Goal: Task Accomplishment & Management: Manage account settings

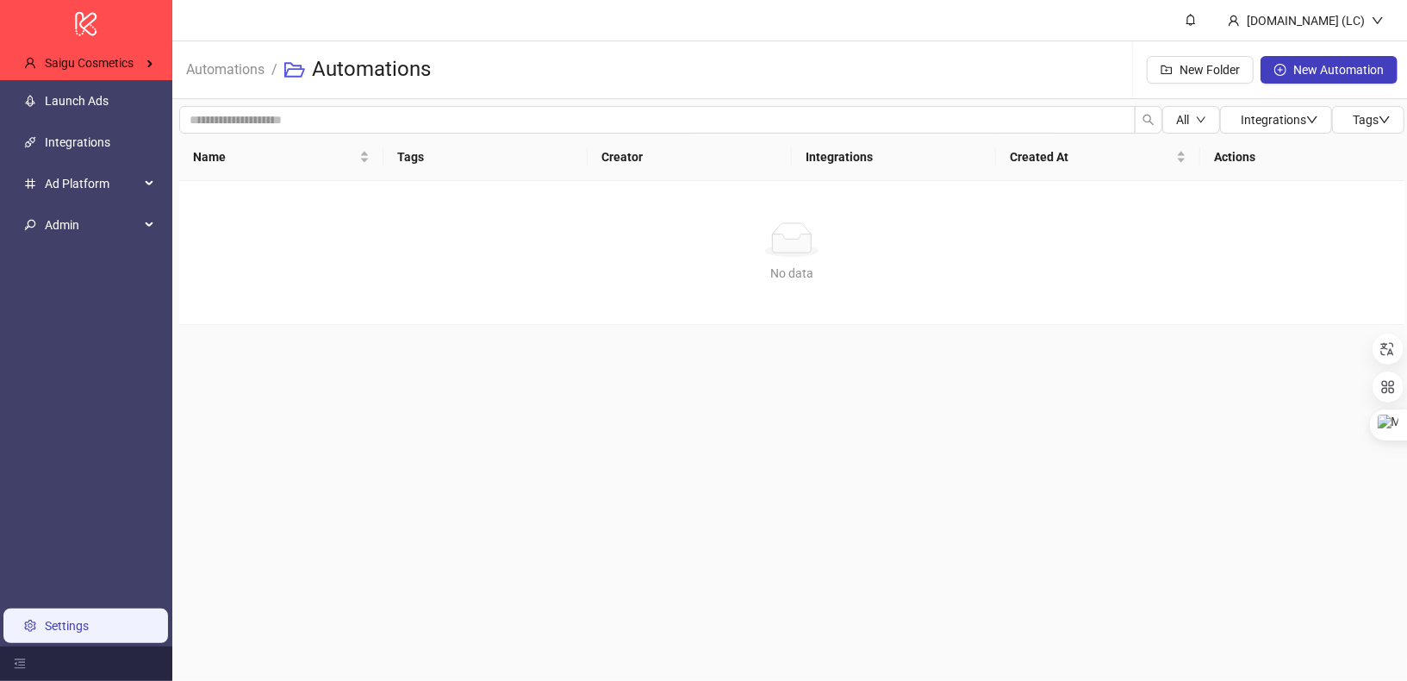
click at [89, 619] on link "Settings" at bounding box center [67, 626] width 44 height 14
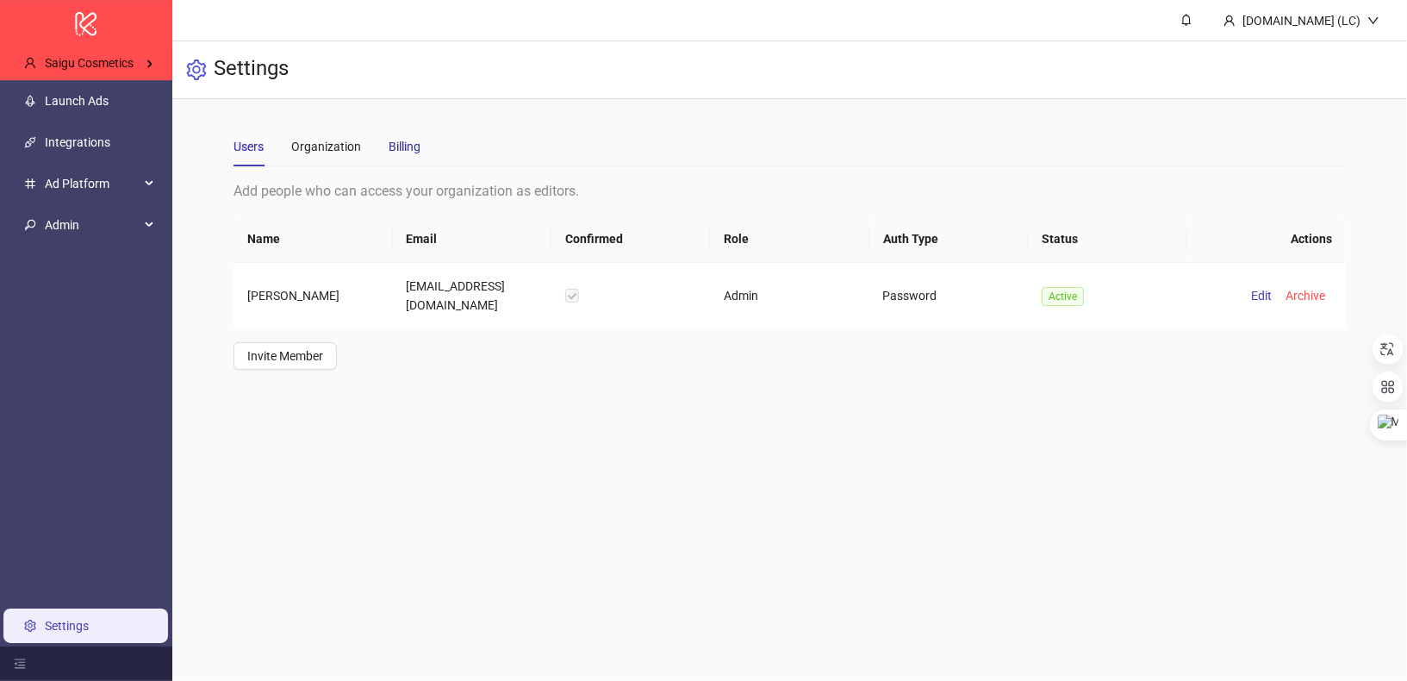
click at [409, 148] on div "Billing" at bounding box center [405, 146] width 32 height 19
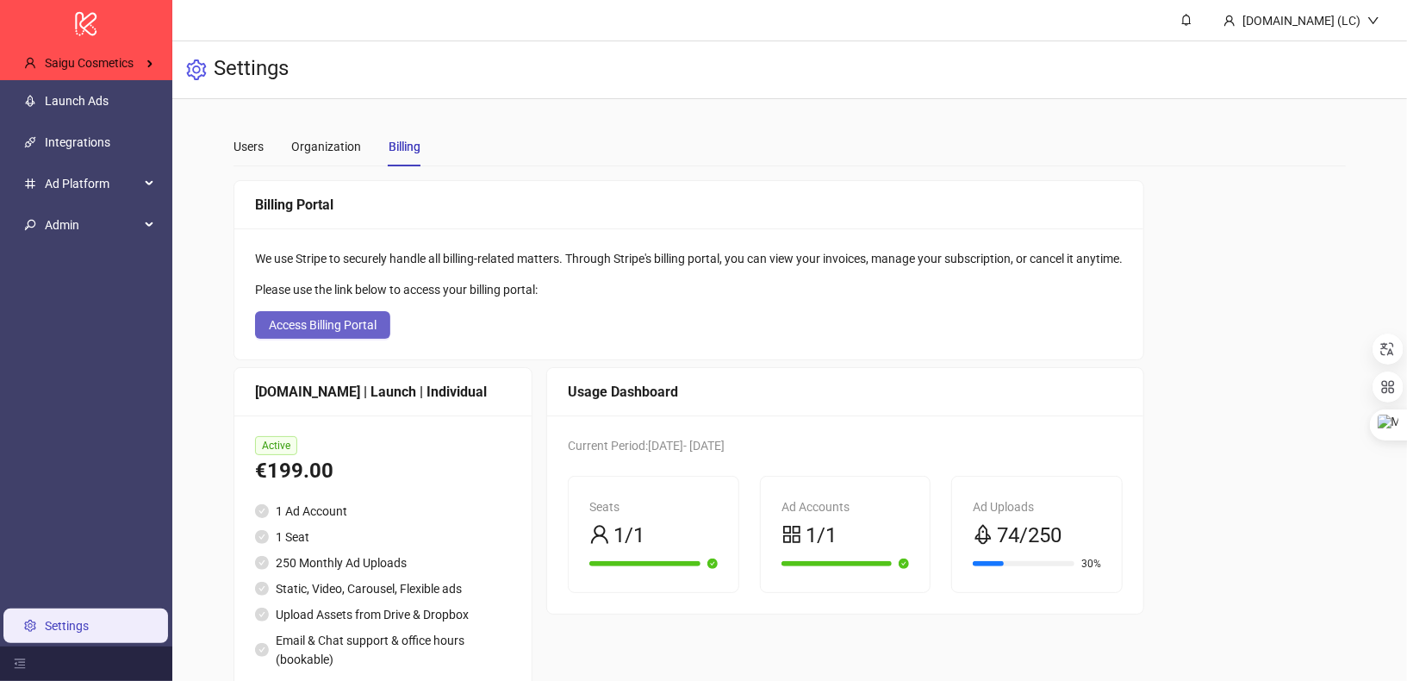
click at [339, 331] on button "Access Billing Portal" at bounding box center [322, 325] width 135 height 28
